Goal: Task Accomplishment & Management: Manage account settings

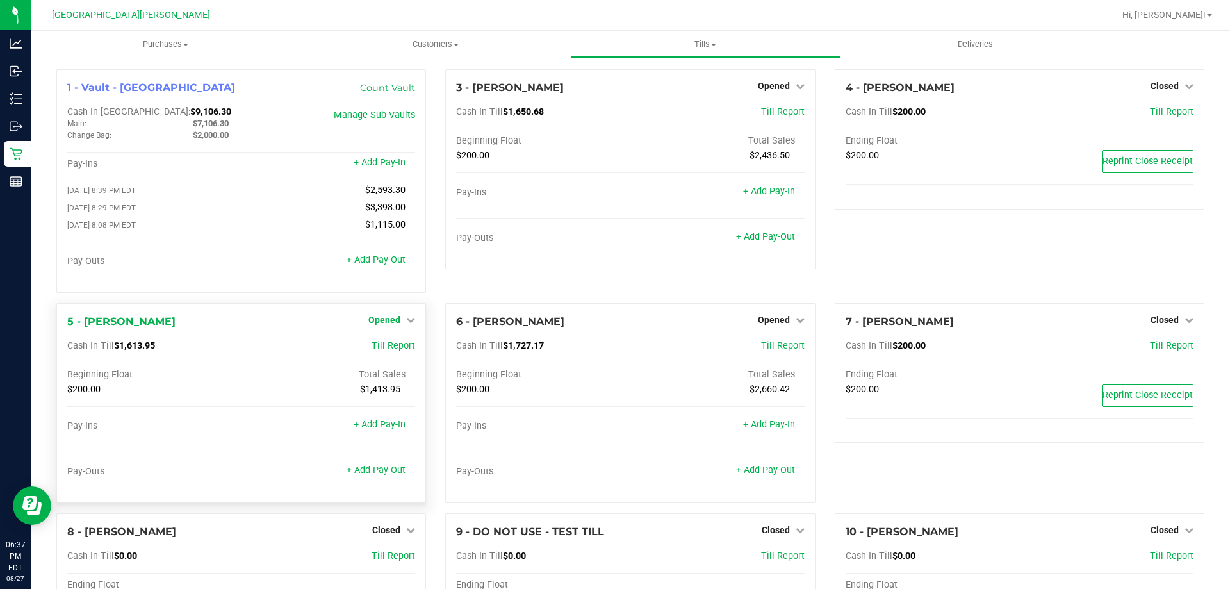
click at [373, 322] on span "Opened" at bounding box center [384, 320] width 32 height 10
click at [374, 325] on span "Opened" at bounding box center [384, 320] width 32 height 10
click at [376, 349] on link "Close Till" at bounding box center [386, 346] width 35 height 10
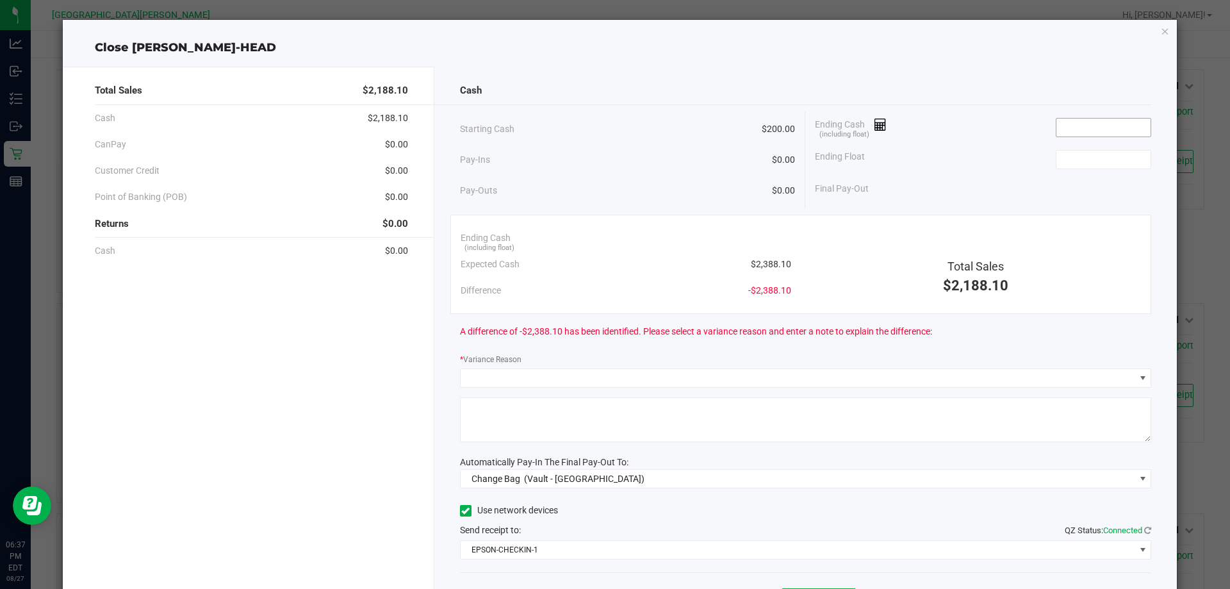
click at [1064, 134] on input at bounding box center [1103, 128] width 94 height 18
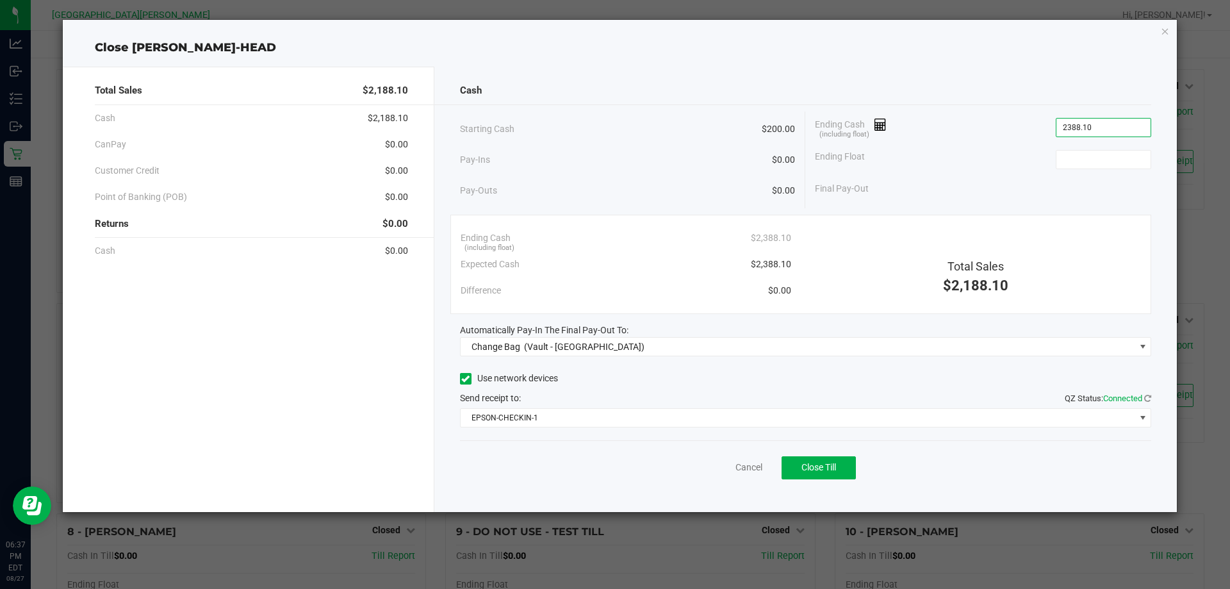
type input "$2,388.10"
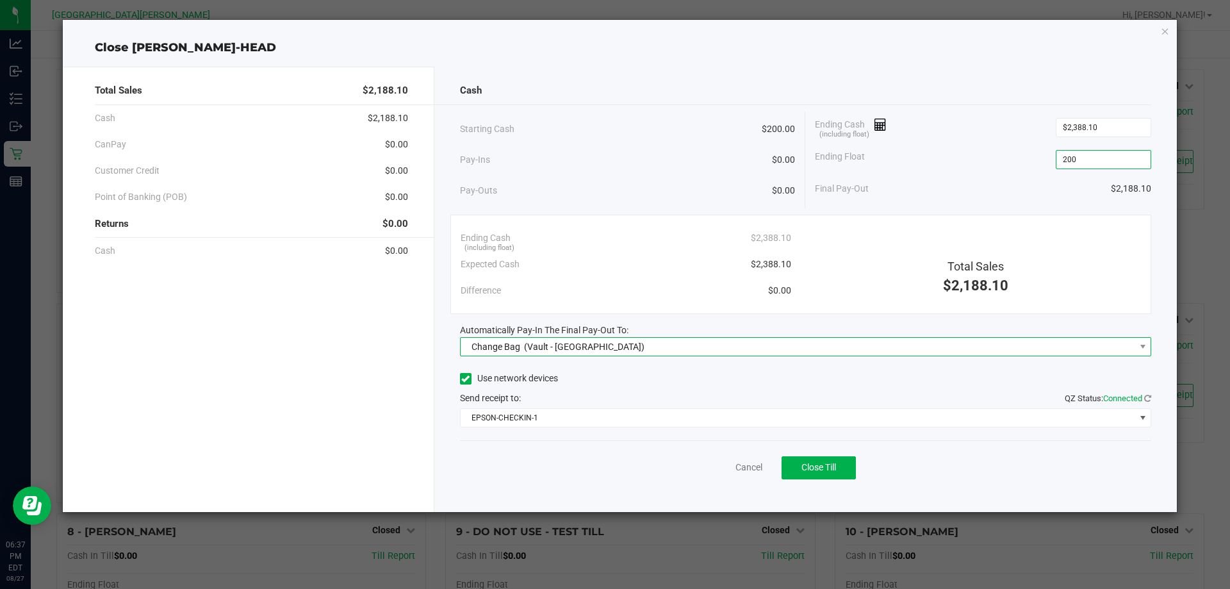
type input "$200.00"
click at [722, 351] on span "Change Bag (Vault - [GEOGRAPHIC_DATA])" at bounding box center [798, 347] width 675 height 18
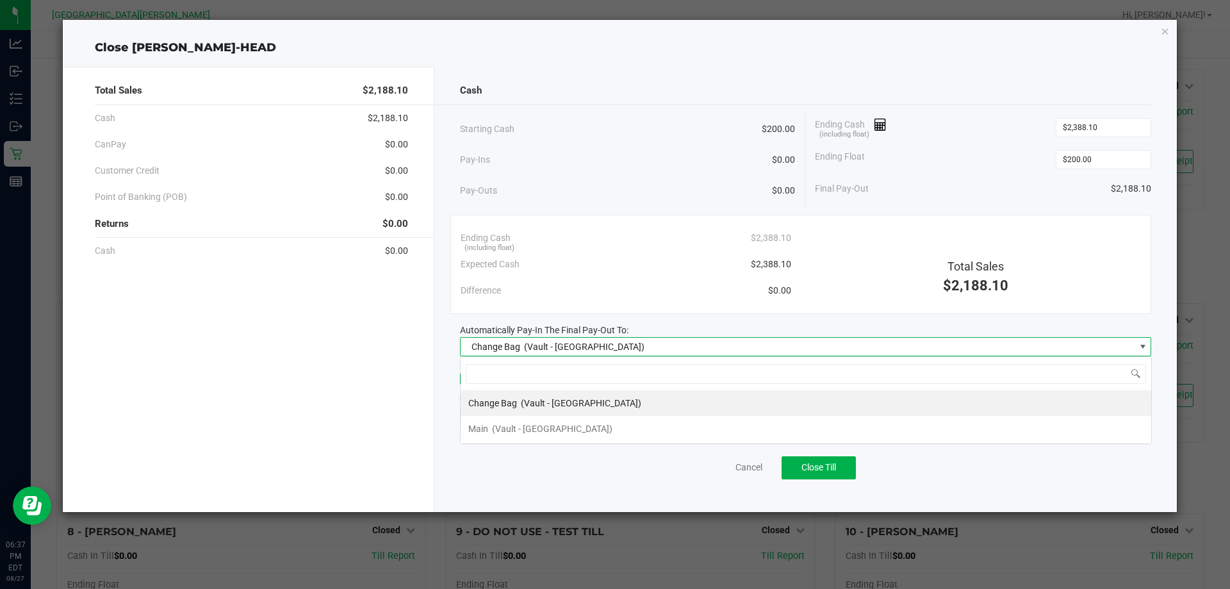
scroll to position [19, 691]
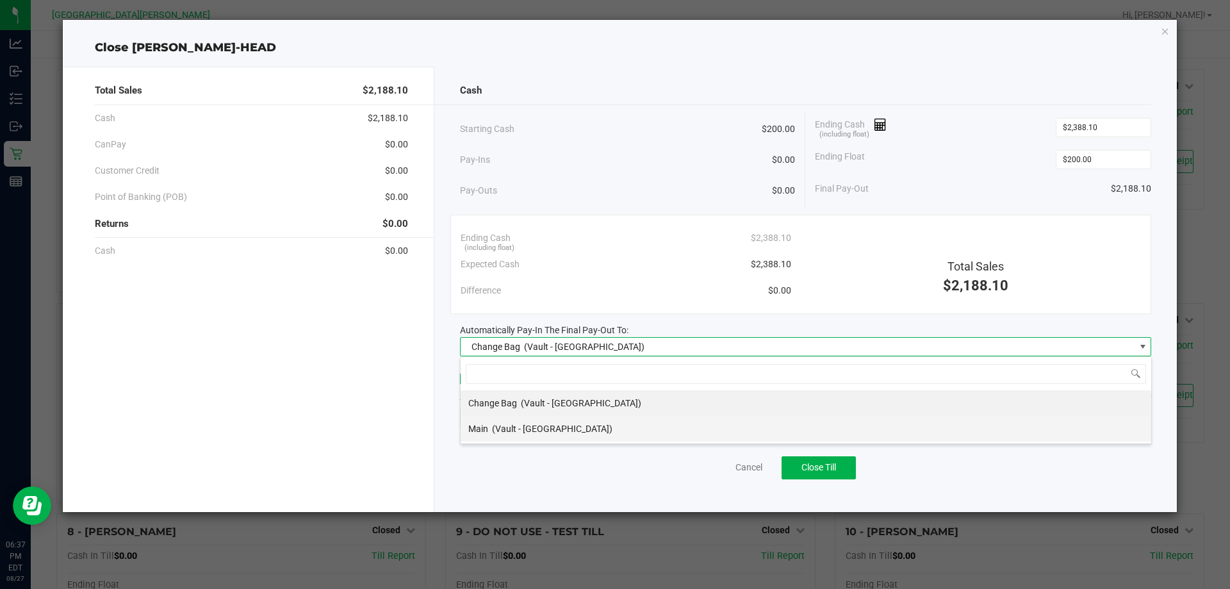
click at [537, 422] on div "Main (Vault - [GEOGRAPHIC_DATA])" at bounding box center [540, 428] width 144 height 23
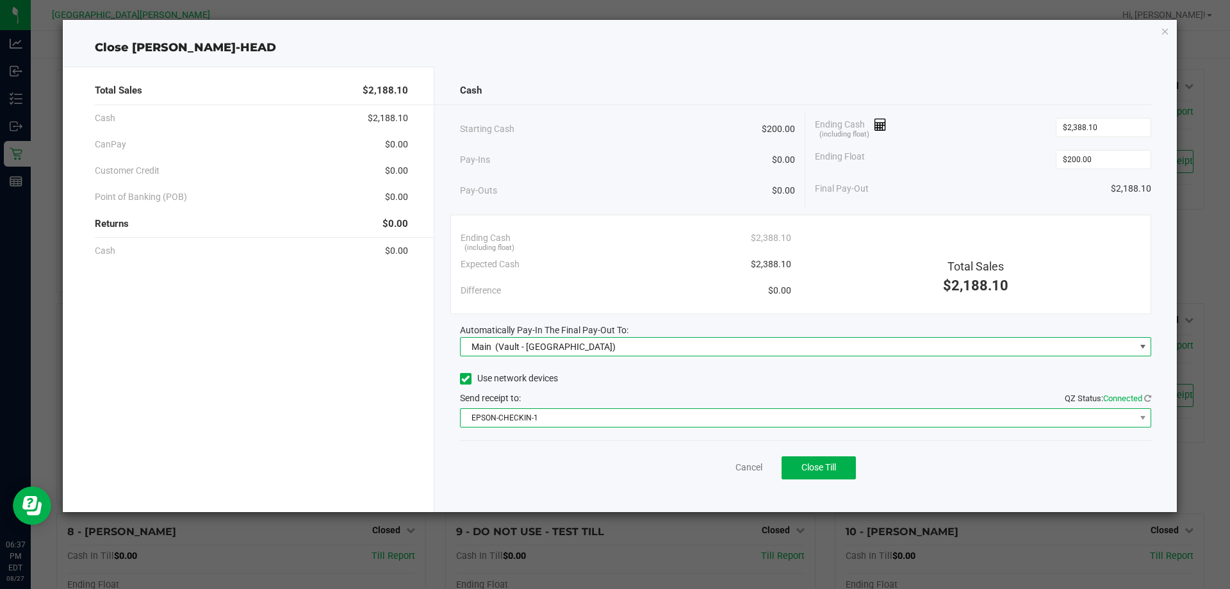
click at [532, 415] on span "EPSON-CHECKIN-1" at bounding box center [798, 418] width 675 height 18
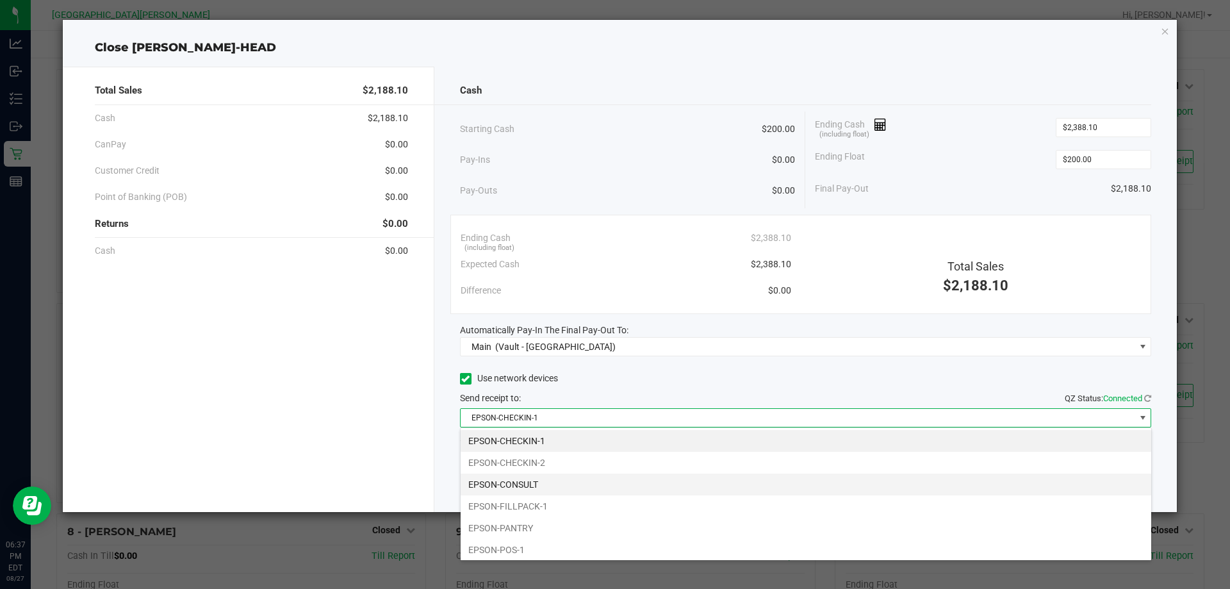
click at [522, 493] on li "EPSON-CONSULT" at bounding box center [806, 484] width 691 height 22
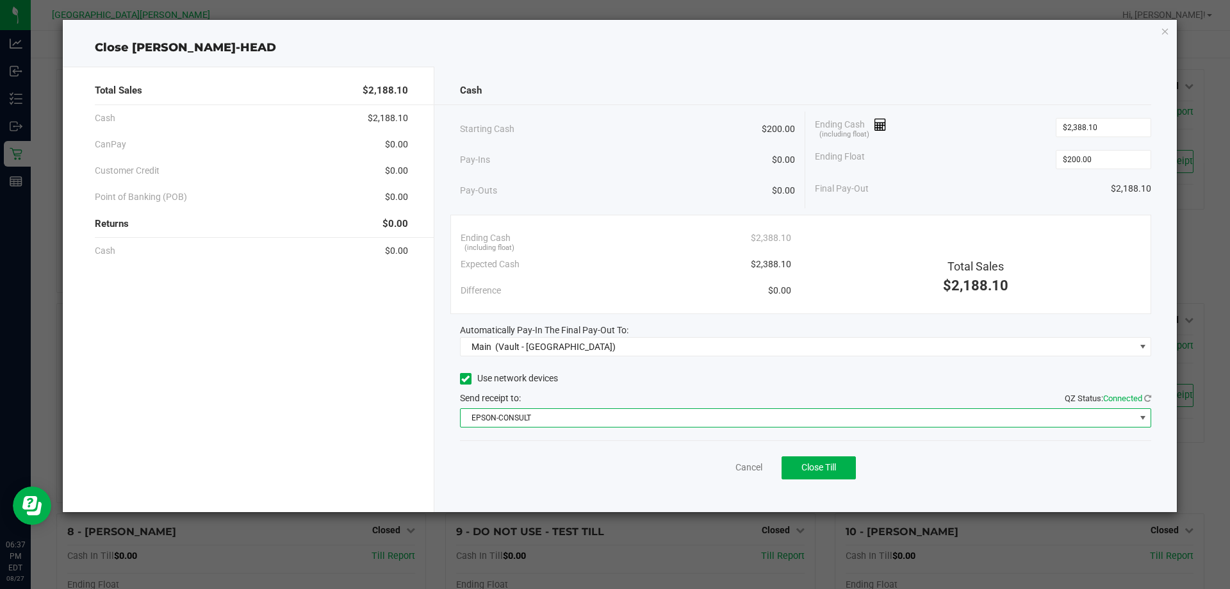
click at [514, 416] on span "EPSON-CONSULT" at bounding box center [798, 418] width 675 height 18
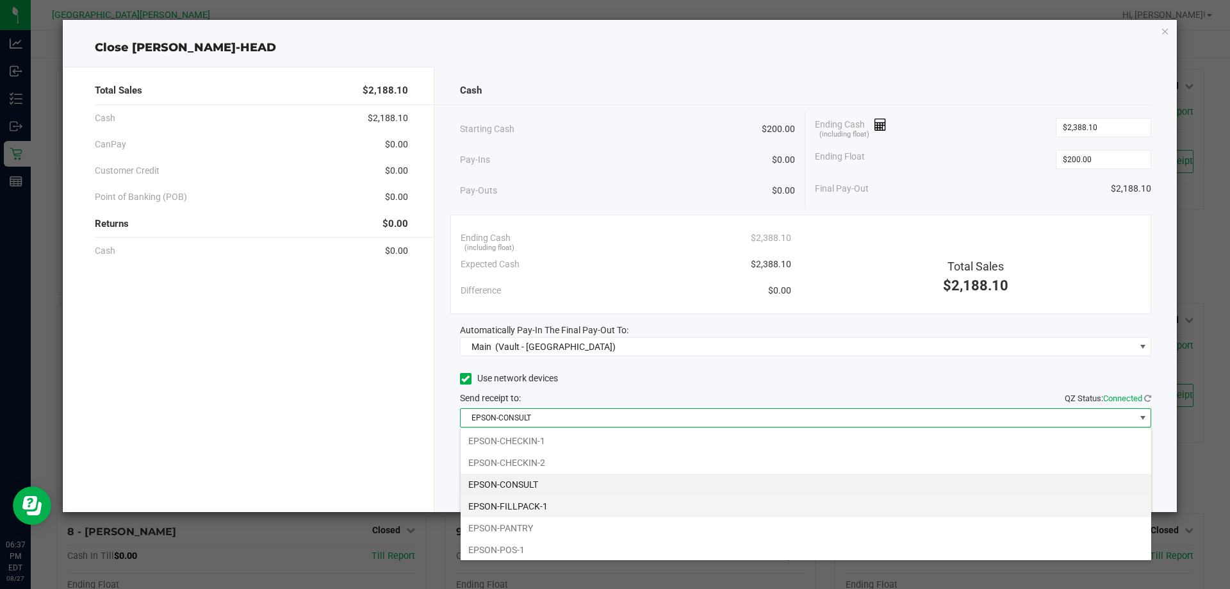
click at [515, 501] on li "EPSON-FILLPACK-1" at bounding box center [806, 506] width 691 height 22
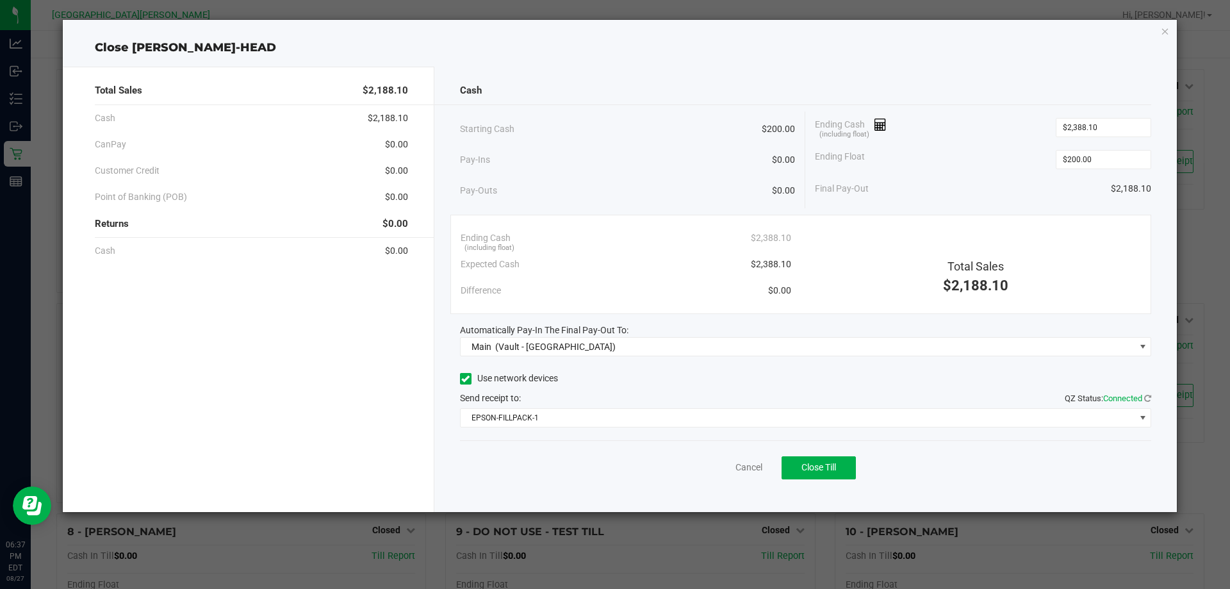
click at [623, 455] on div "Cancel Close Till" at bounding box center [806, 464] width 692 height 49
click at [812, 466] on span "Close Till" at bounding box center [818, 467] width 35 height 10
click at [725, 468] on link "Dismiss" at bounding box center [720, 467] width 31 height 13
